Goal: Task Accomplishment & Management: Manage account settings

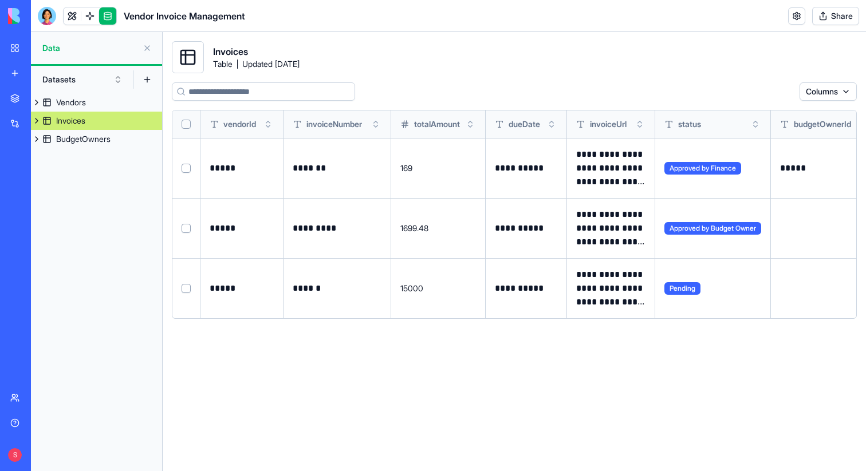
click at [186, 288] on button "Select row" at bounding box center [186, 288] width 9 height 9
click at [774, 96] on html "**********" at bounding box center [433, 235] width 866 height 471
click at [763, 114] on div "Delete" at bounding box center [757, 115] width 68 height 18
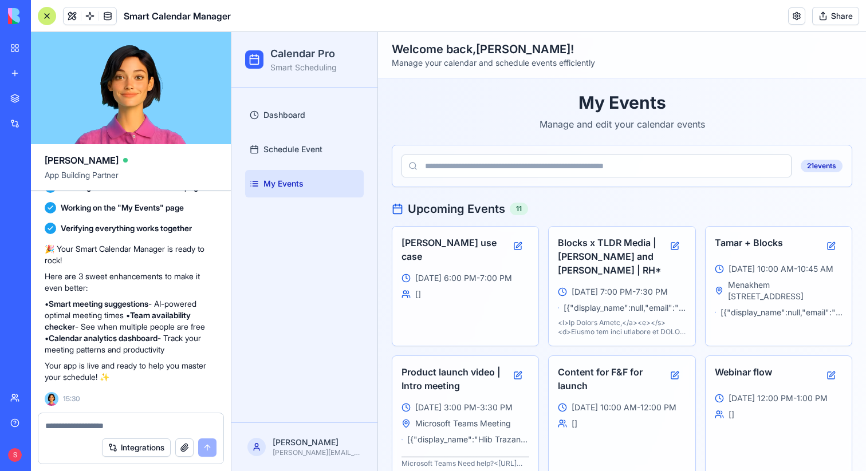
click at [830, 22] on button "Share" at bounding box center [835, 16] width 47 height 18
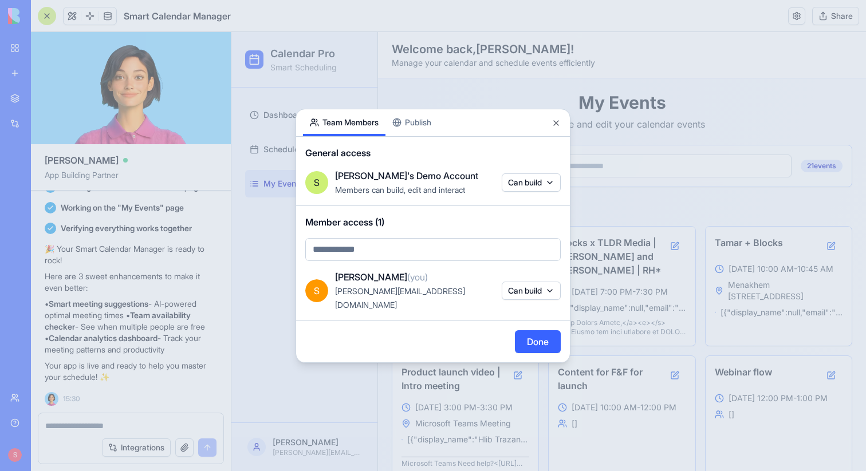
click at [407, 265] on body "BETA My workspace New app Marketplace Integrations Recent Email Marketing Gener…" at bounding box center [433, 235] width 866 height 471
type input "**********"
click at [396, 290] on span "Currently not in your account" at bounding box center [392, 294] width 104 height 10
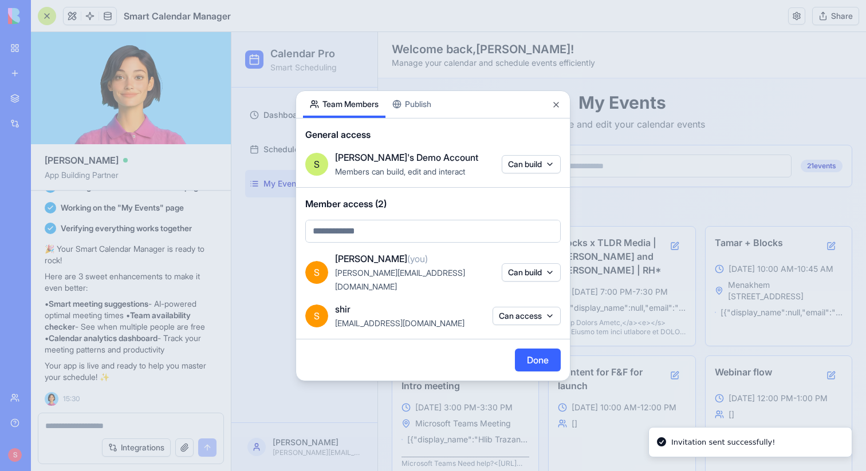
click at [516, 310] on button "Can access" at bounding box center [527, 316] width 68 height 18
click at [518, 350] on div "Can build" at bounding box center [526, 351] width 86 height 18
click at [438, 335] on div at bounding box center [433, 235] width 866 height 471
click at [540, 349] on button "Done" at bounding box center [538, 360] width 46 height 23
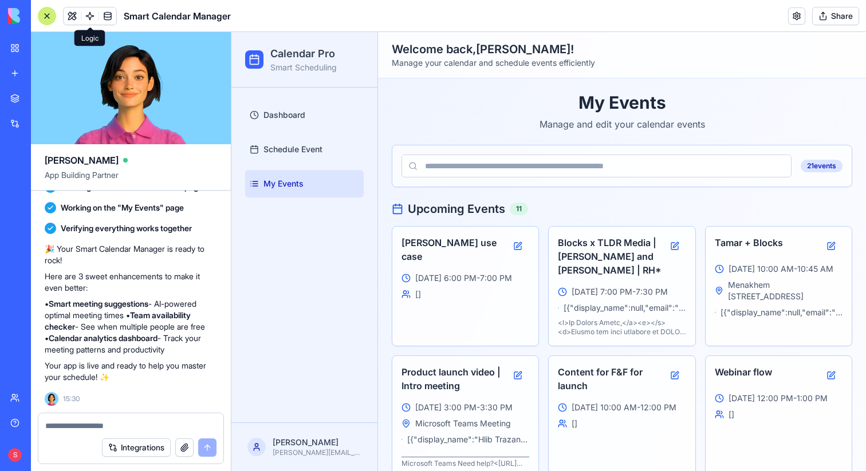
click at [93, 9] on link at bounding box center [89, 15] width 17 height 17
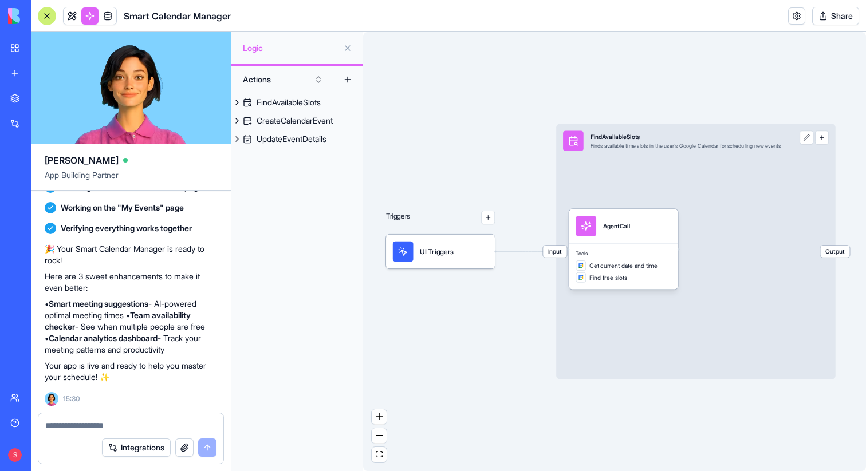
click at [47, 18] on div at bounding box center [47, 16] width 18 height 18
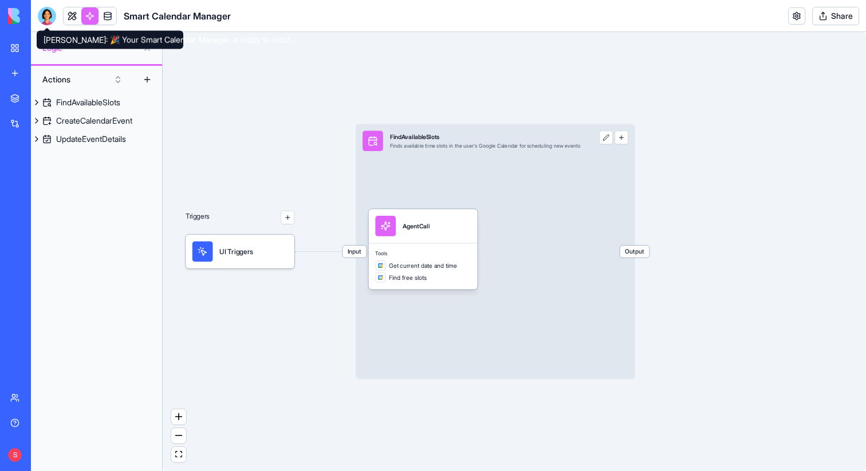
click at [73, 16] on link at bounding box center [72, 15] width 17 height 17
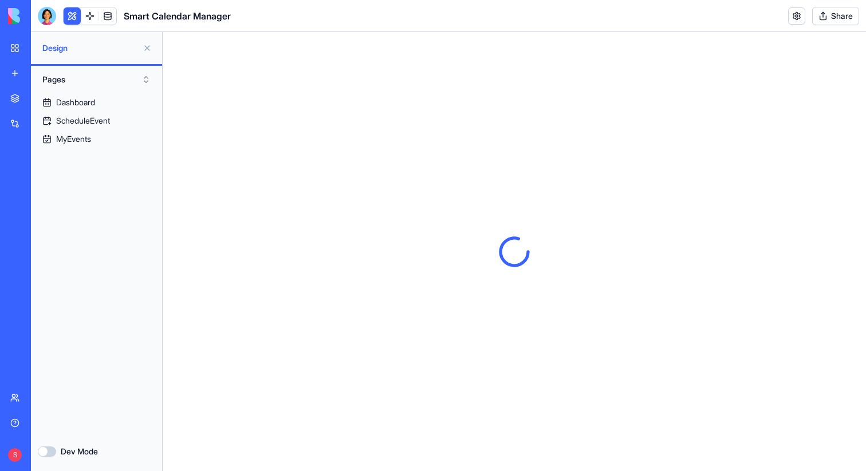
click at [145, 48] on button at bounding box center [147, 48] width 18 height 18
